Goal: Download file/media

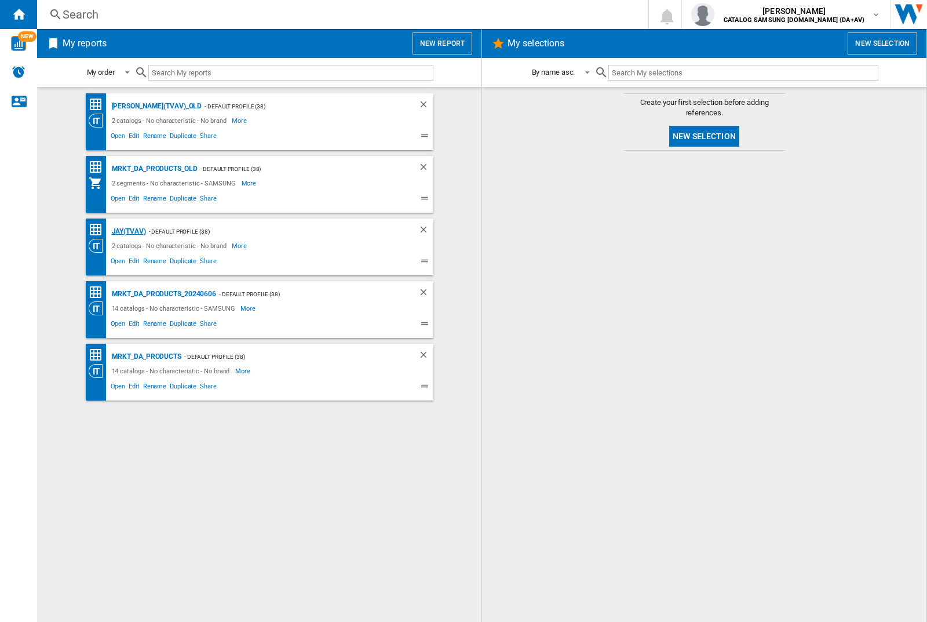
click at [129, 231] on div "JAY(TVAV)" at bounding box center [127, 231] width 37 height 14
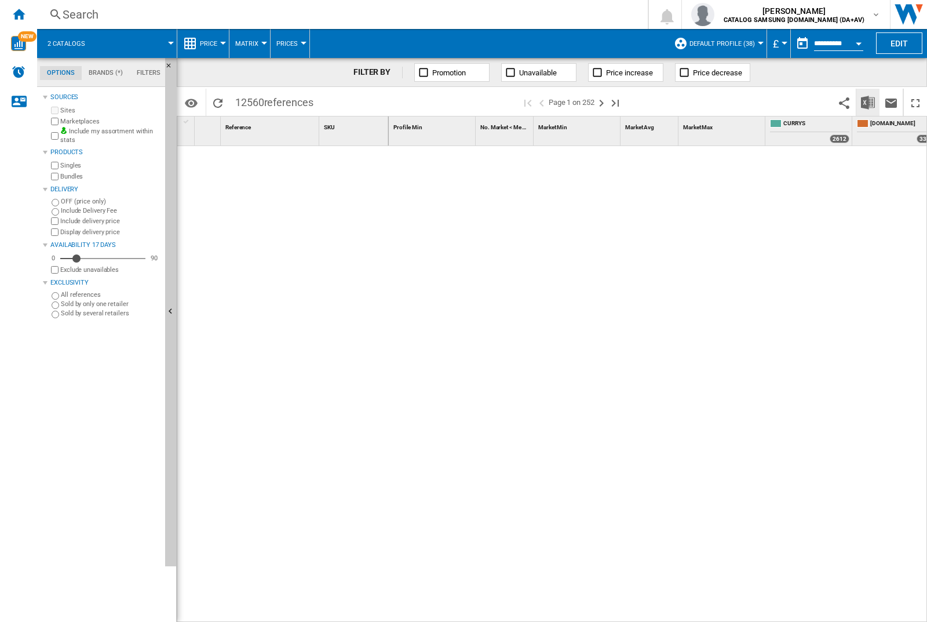
click at [868, 102] on img "Download in Excel" at bounding box center [868, 103] width 14 height 14
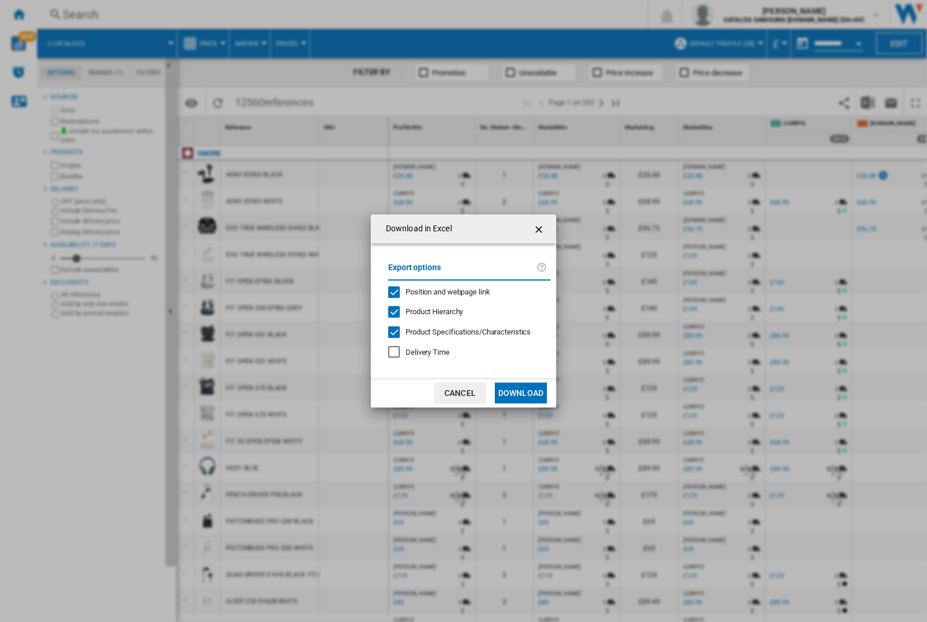
click at [465, 292] on span "Position and webpage link" at bounding box center [448, 292] width 85 height 9
click at [521, 393] on button "Download" at bounding box center [521, 393] width 52 height 21
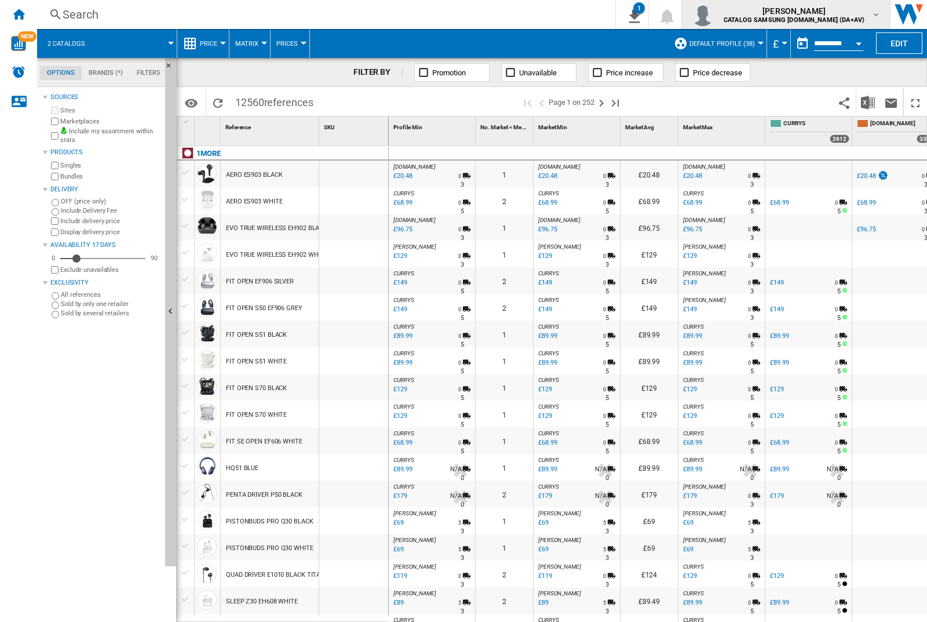
click at [715, 14] on img "button" at bounding box center [703, 14] width 23 height 23
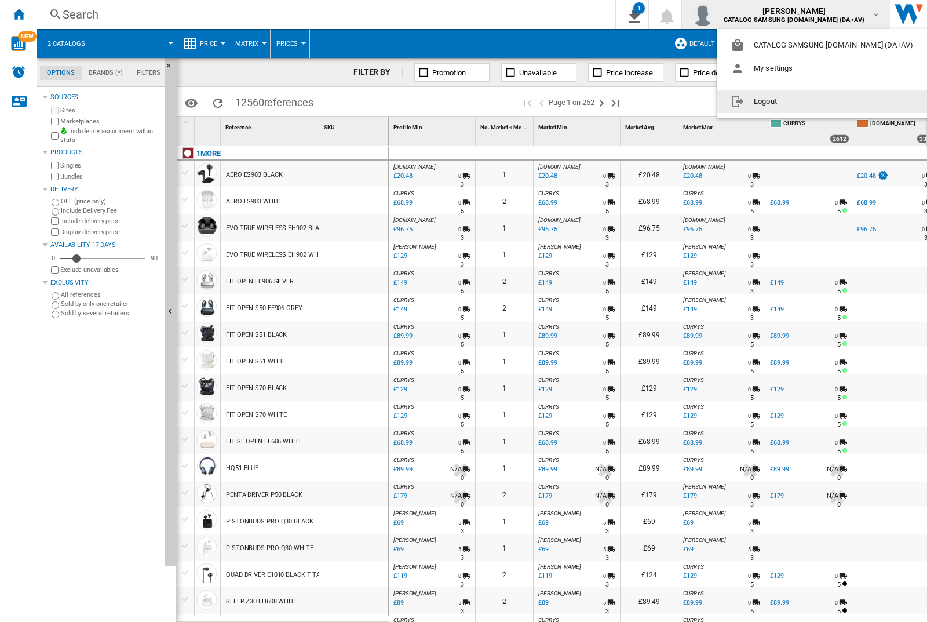
click at [806, 101] on button "Logout" at bounding box center [824, 101] width 215 height 23
